Goal: Information Seeking & Learning: Learn about a topic

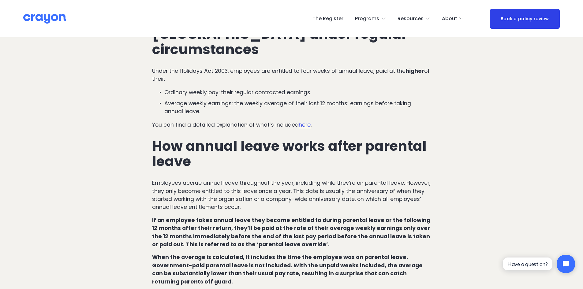
scroll to position [306, 0]
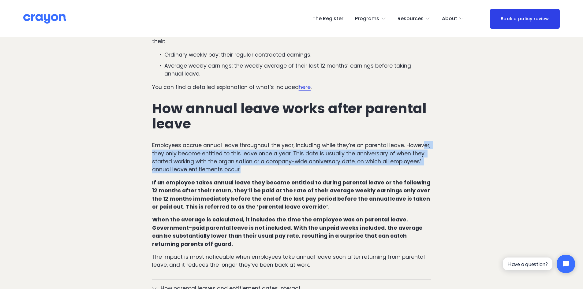
drag, startPoint x: 169, startPoint y: 136, endPoint x: 325, endPoint y: 153, distance: 157.4
click at [325, 153] on p "Employees accrue annual leave throughout the year, including while they’re on p…" at bounding box center [291, 157] width 279 height 32
click at [261, 159] on p "Employees accrue annual leave throughout the year, including while they’re on p…" at bounding box center [291, 157] width 279 height 32
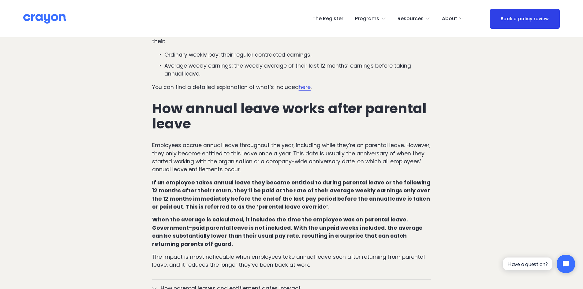
drag, startPoint x: 262, startPoint y: 174, endPoint x: 302, endPoint y: 192, distance: 43.6
click at [302, 192] on p "If an employee takes annual leave they became entitled to during parental leave…" at bounding box center [291, 195] width 279 height 32
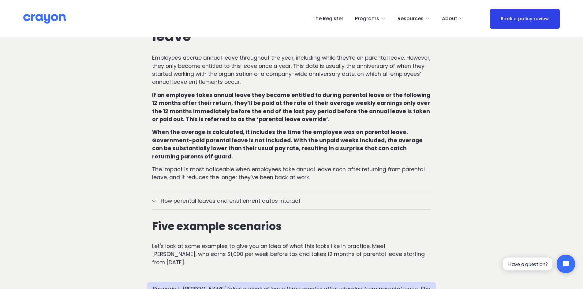
scroll to position [429, 0]
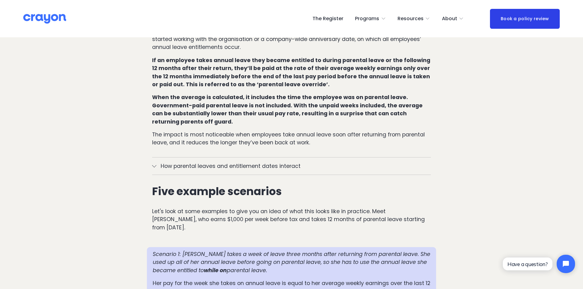
click at [308, 162] on span "How parental leaves and entitlement dates interact" at bounding box center [293, 166] width 275 height 8
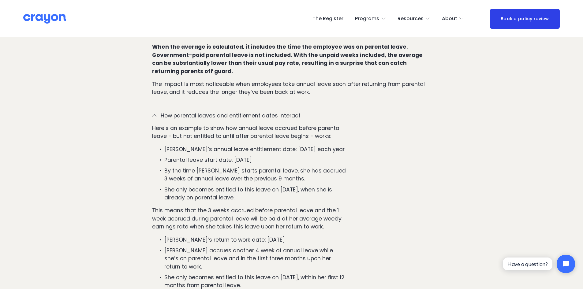
scroll to position [490, 0]
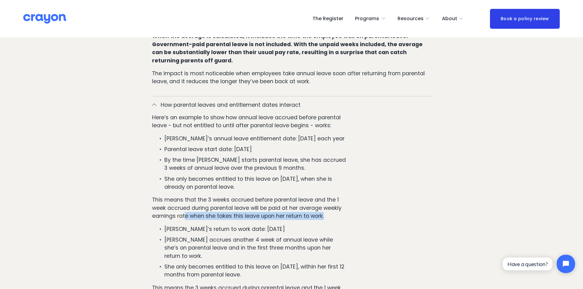
drag, startPoint x: 184, startPoint y: 204, endPoint x: 326, endPoint y: 200, distance: 142.4
click at [326, 200] on p "This means that the 3 weeks accrued before parental leave and the 1 week accrue…" at bounding box center [249, 208] width 195 height 24
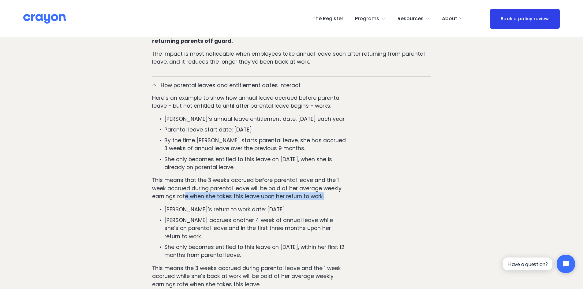
scroll to position [521, 0]
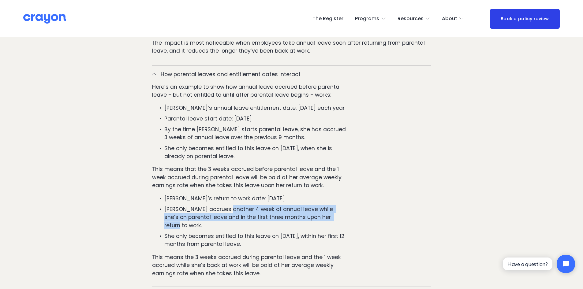
drag, startPoint x: 227, startPoint y: 195, endPoint x: 361, endPoint y: 203, distance: 134.4
click at [361, 203] on div "Here’s an example to show how annual leave accrued before parental leave - but …" at bounding box center [291, 185] width 279 height 204
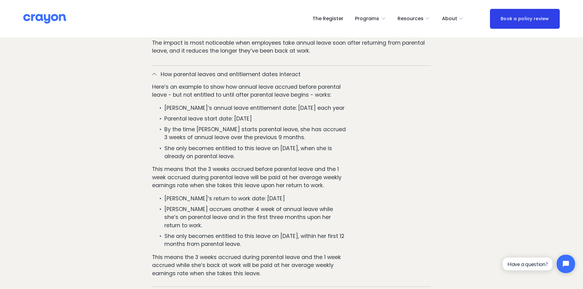
click at [278, 232] on p "She only becomes entitled to this leave on [DATE], within her first 12 months f…" at bounding box center [255, 240] width 183 height 16
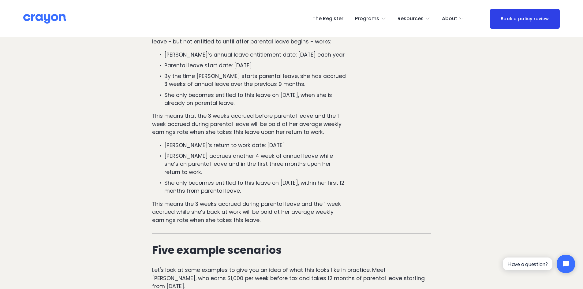
scroll to position [582, 0]
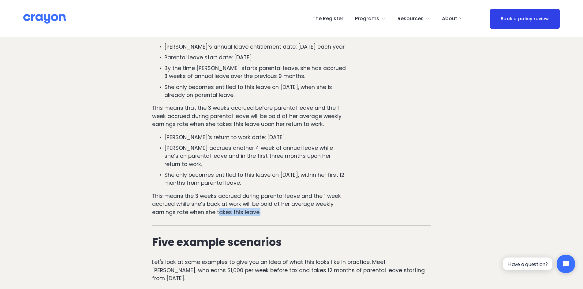
drag, startPoint x: 219, startPoint y: 187, endPoint x: 273, endPoint y: 195, distance: 54.8
click at [273, 195] on div "Here’s an example to show how annual leave accrued before parental leave - but …" at bounding box center [249, 124] width 195 height 204
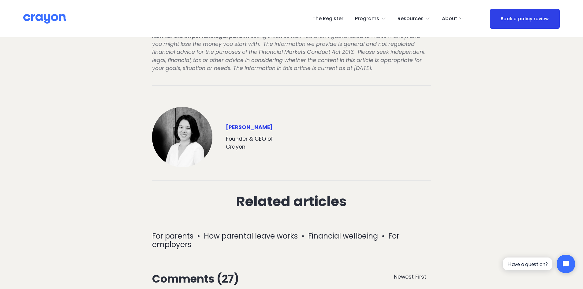
scroll to position [2572, 0]
